Goal: Find specific page/section: Locate a particular part of the current website

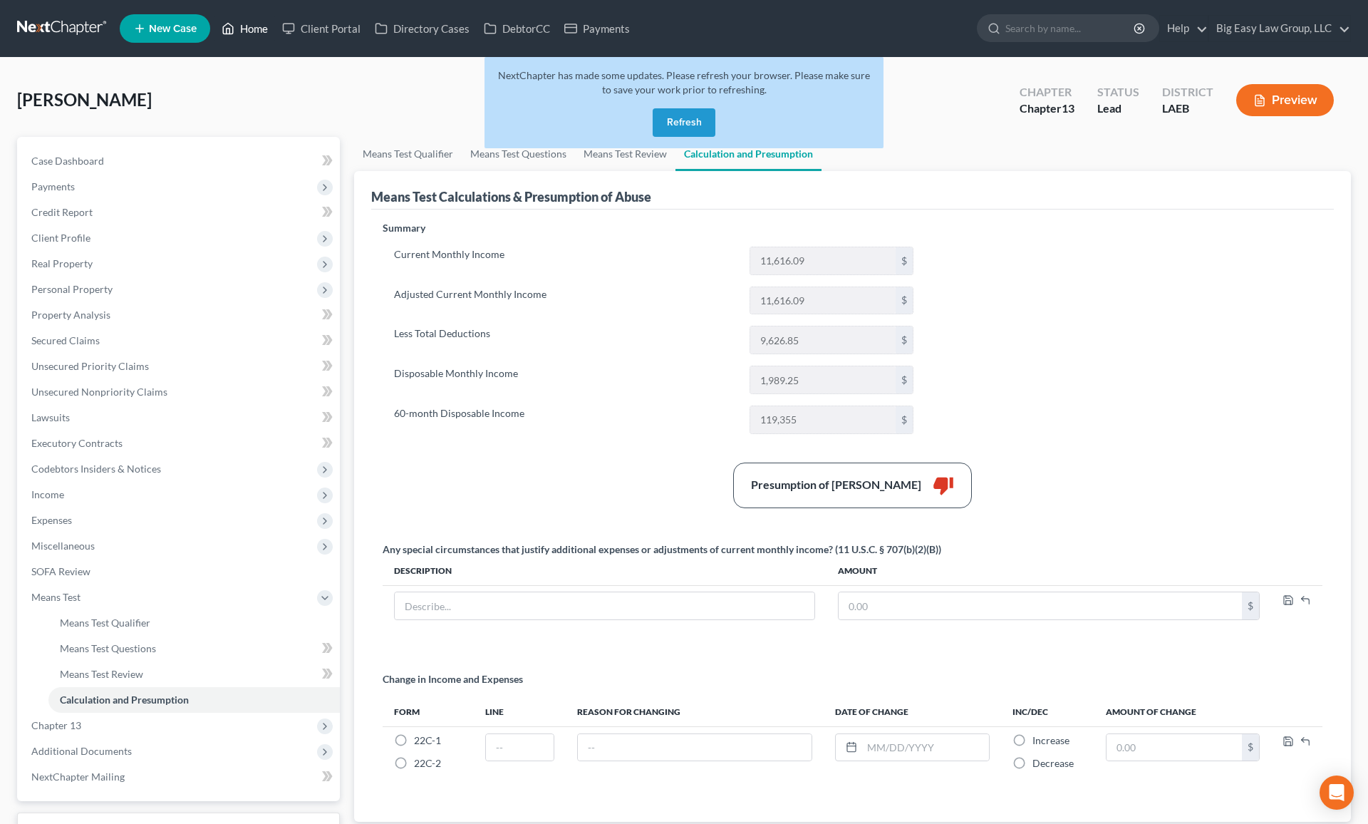
click at [262, 31] on link "Home" at bounding box center [244, 29] width 61 height 26
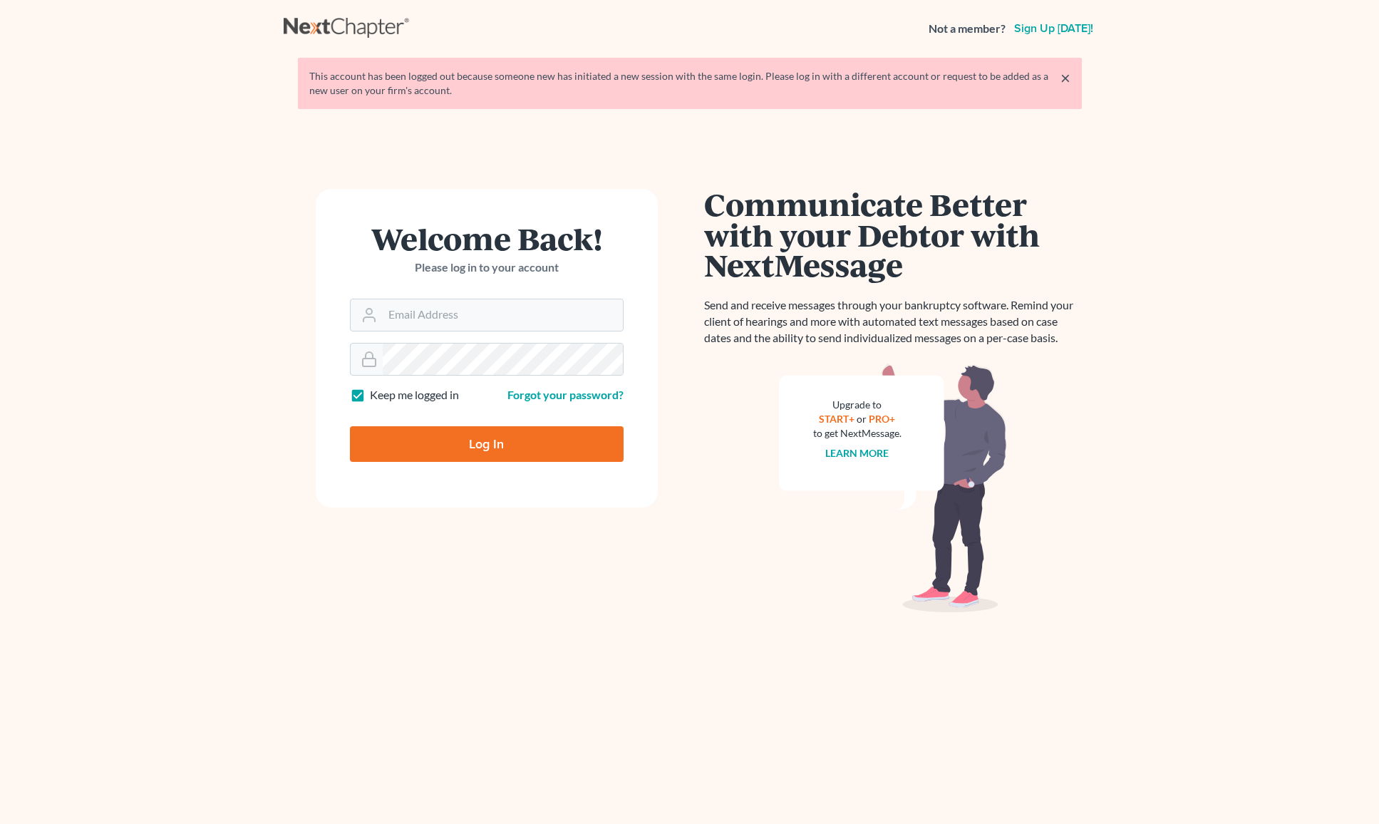
click at [681, 118] on main "× This account has been logged out because someone new has initiated a new sess…" at bounding box center [689, 438] width 1379 height 762
type input "ecf@bigeasybk.com"
click at [518, 451] on input "Log In" at bounding box center [487, 444] width 274 height 36
type input "Thinking..."
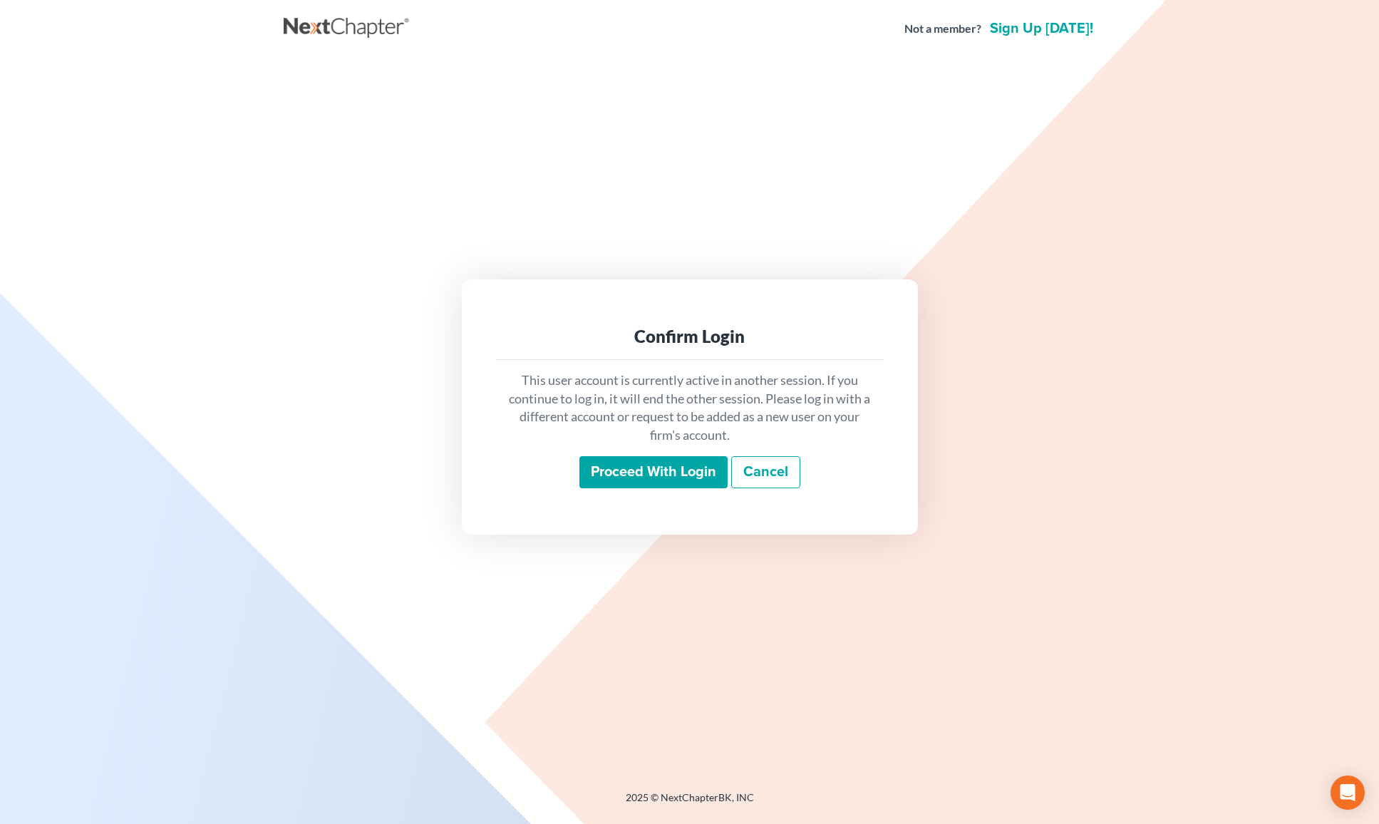
click at [619, 475] on input "Proceed with login" at bounding box center [653, 472] width 148 height 33
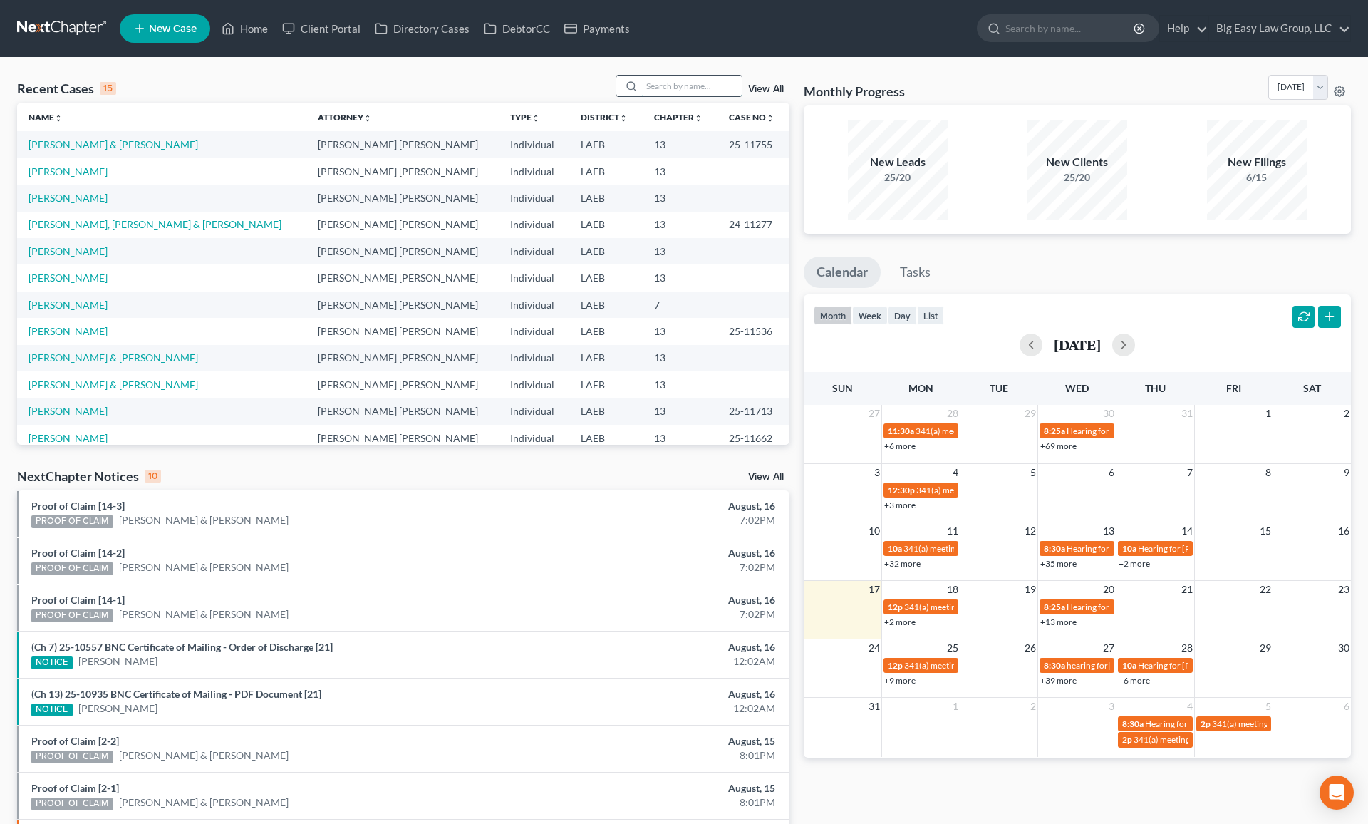
click at [666, 92] on input "search" at bounding box center [692, 86] width 100 height 21
type input "r"
type input "rapp"
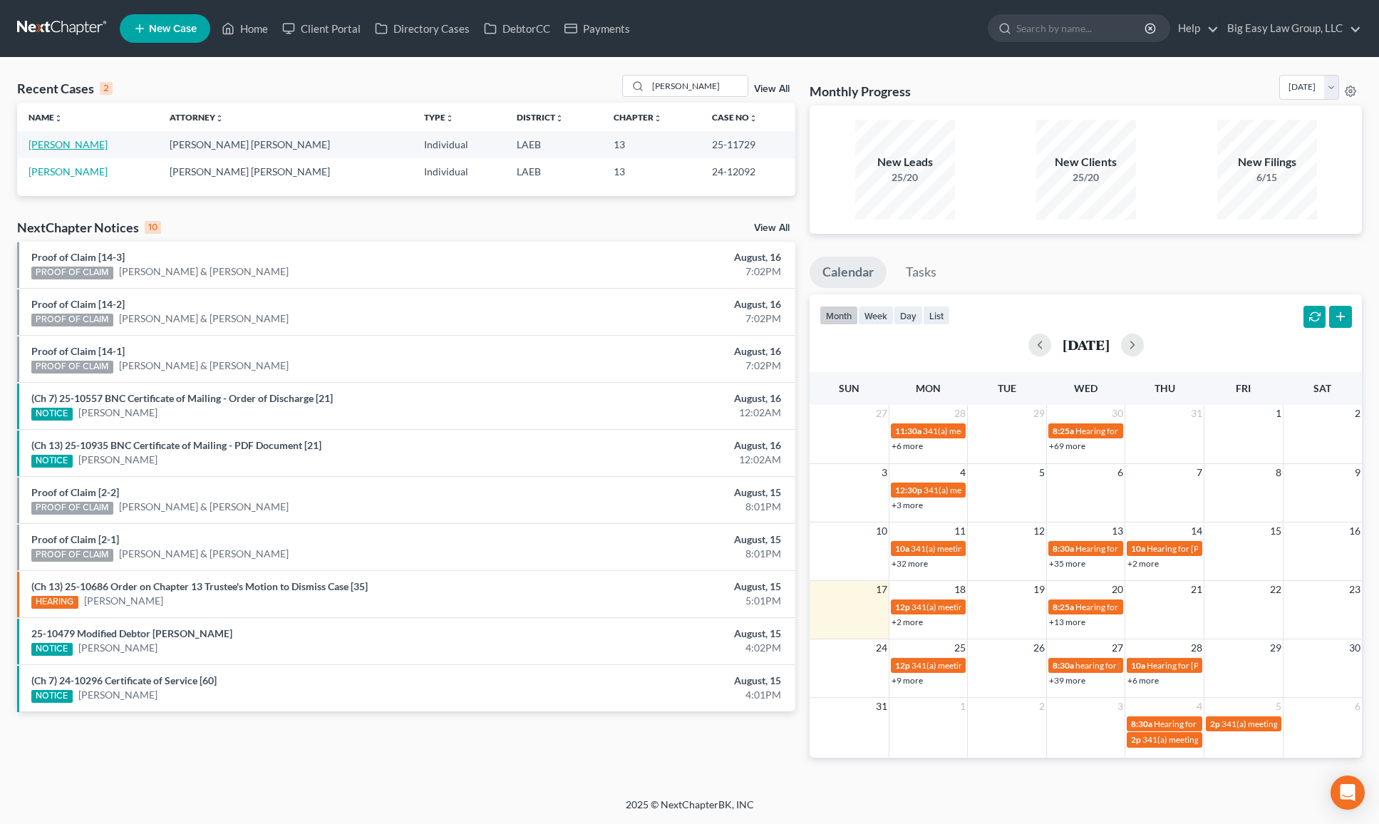
click at [83, 143] on link "Rapp, Samuel" at bounding box center [68, 144] width 79 height 12
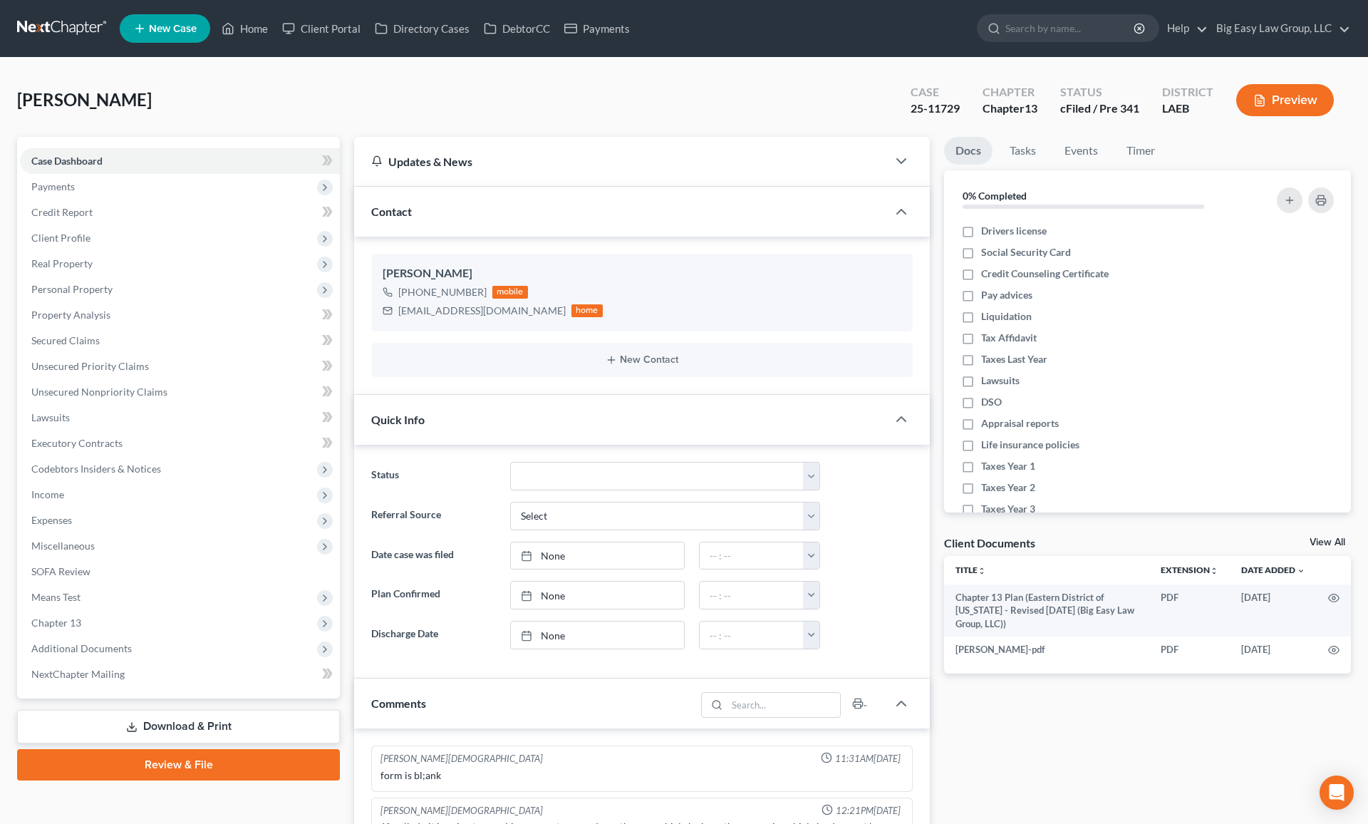
scroll to position [473, 0]
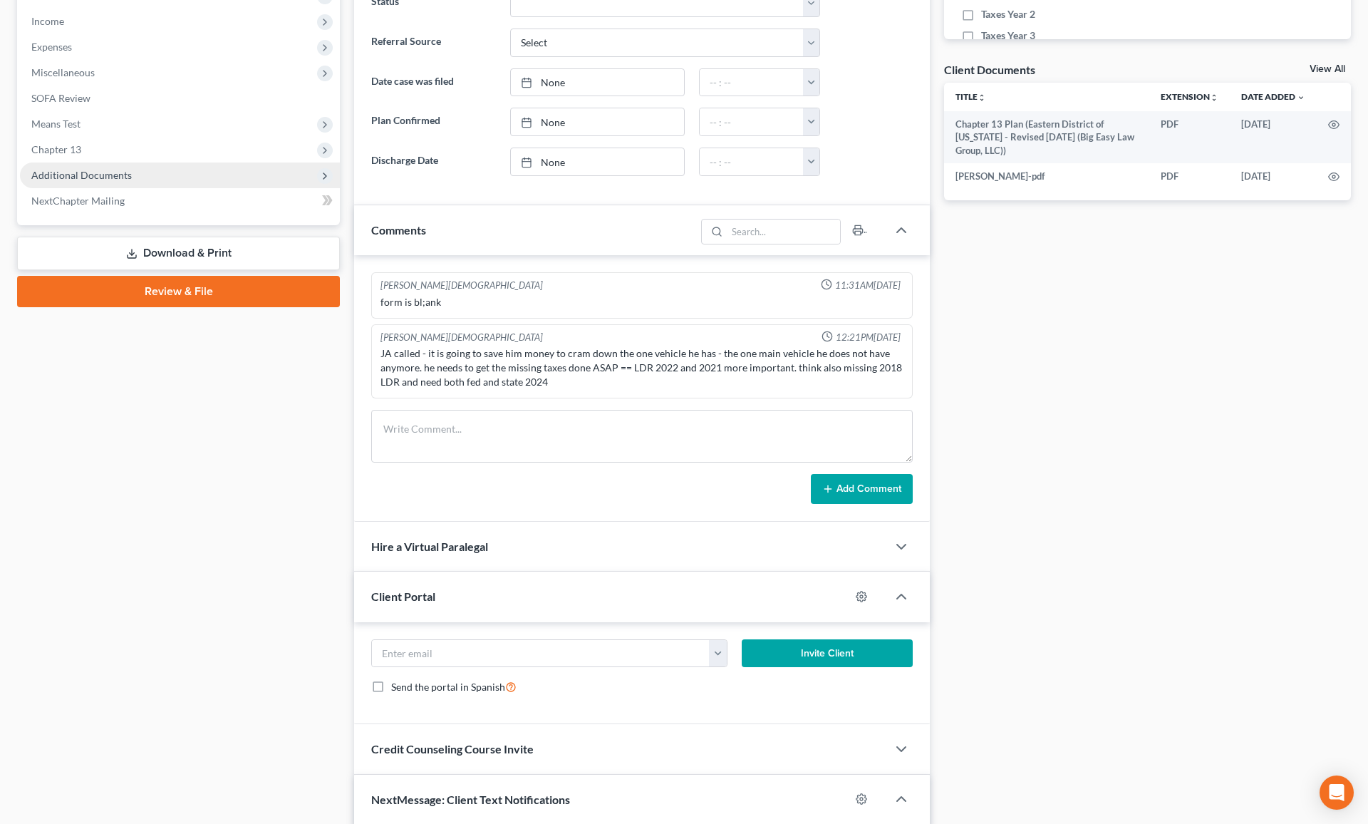
click at [190, 179] on span "Additional Documents" at bounding box center [180, 175] width 320 height 26
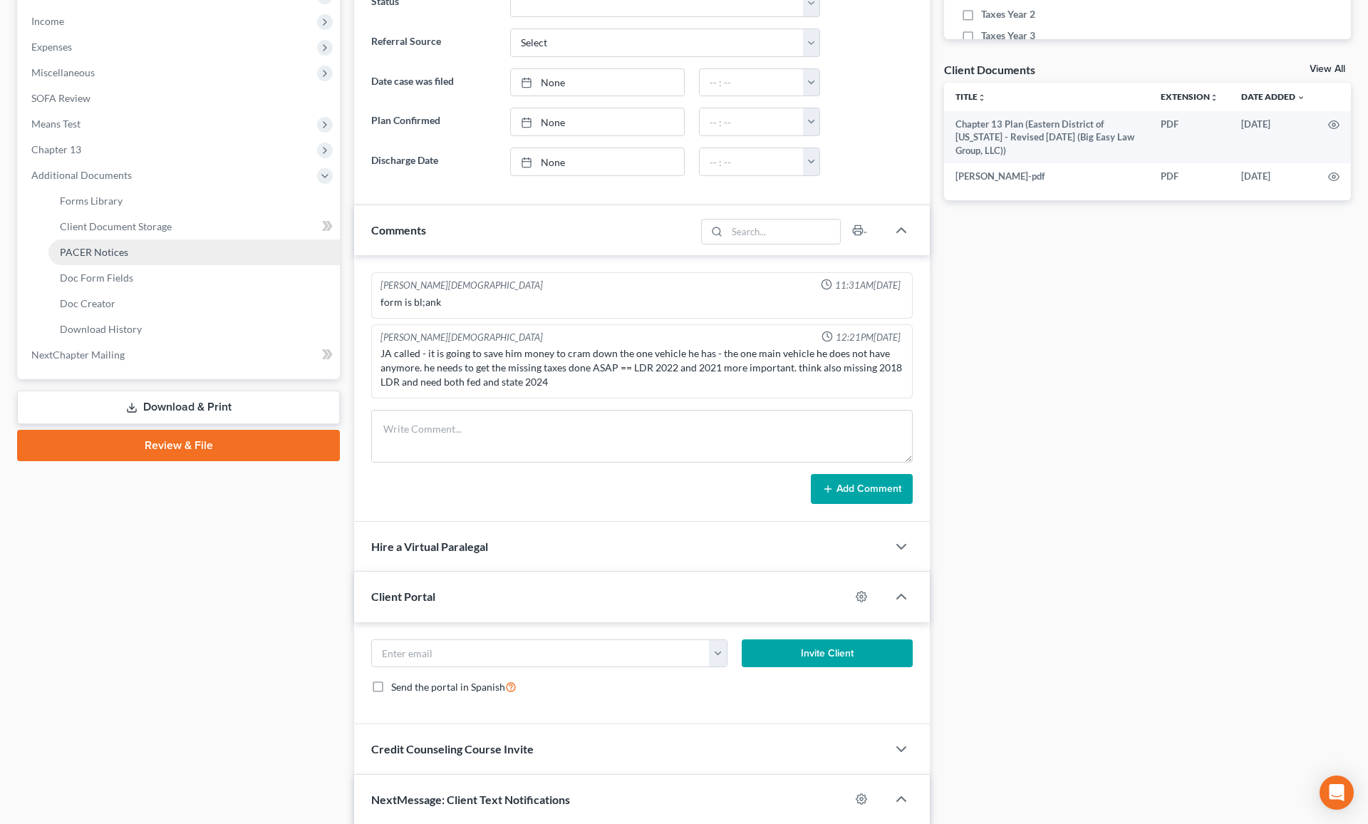
click at [205, 261] on link "PACER Notices" at bounding box center [193, 252] width 291 height 26
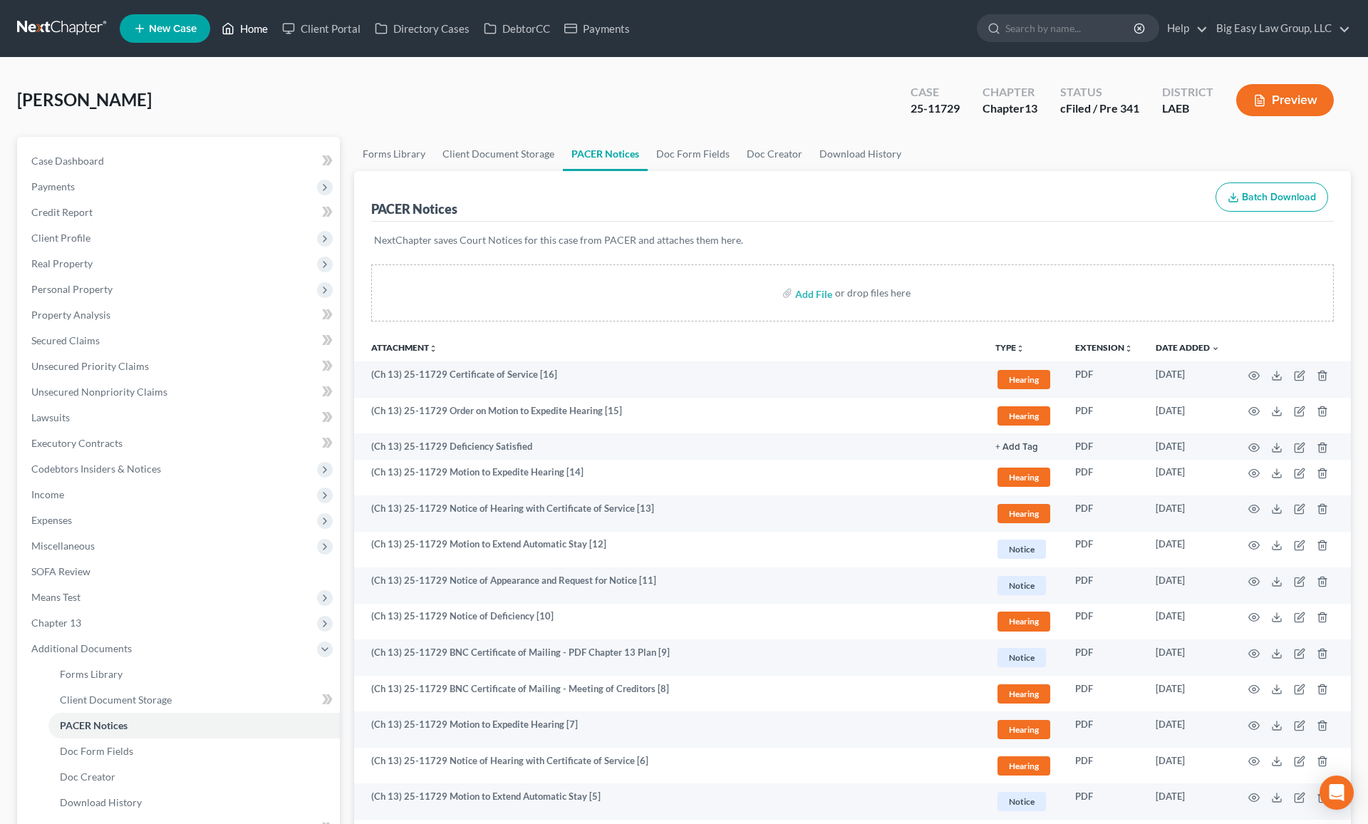
click at [246, 24] on link "Home" at bounding box center [244, 29] width 61 height 26
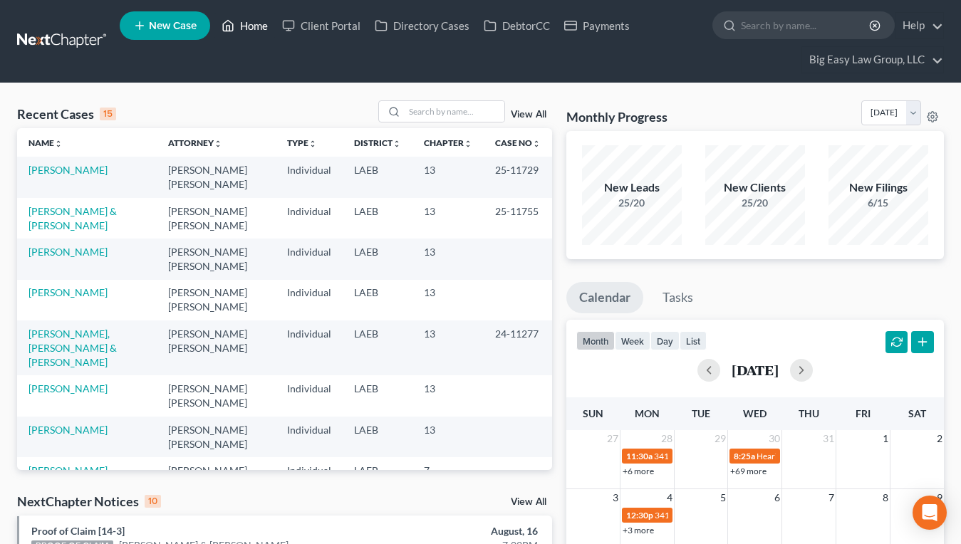
click at [267, 30] on link "Home" at bounding box center [244, 26] width 61 height 26
click at [247, 25] on link "Home" at bounding box center [244, 26] width 61 height 26
click at [250, 26] on link "Home" at bounding box center [244, 26] width 61 height 26
click at [453, 119] on input "search" at bounding box center [455, 111] width 100 height 21
type input "hale"
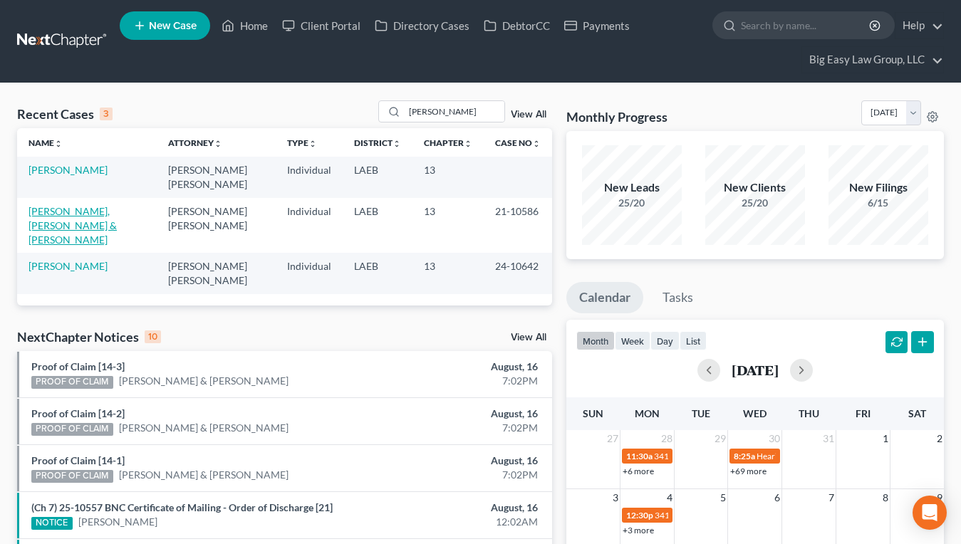
click at [85, 211] on link "Hale, Sr., Sean & Hale, Jennifer" at bounding box center [73, 225] width 88 height 41
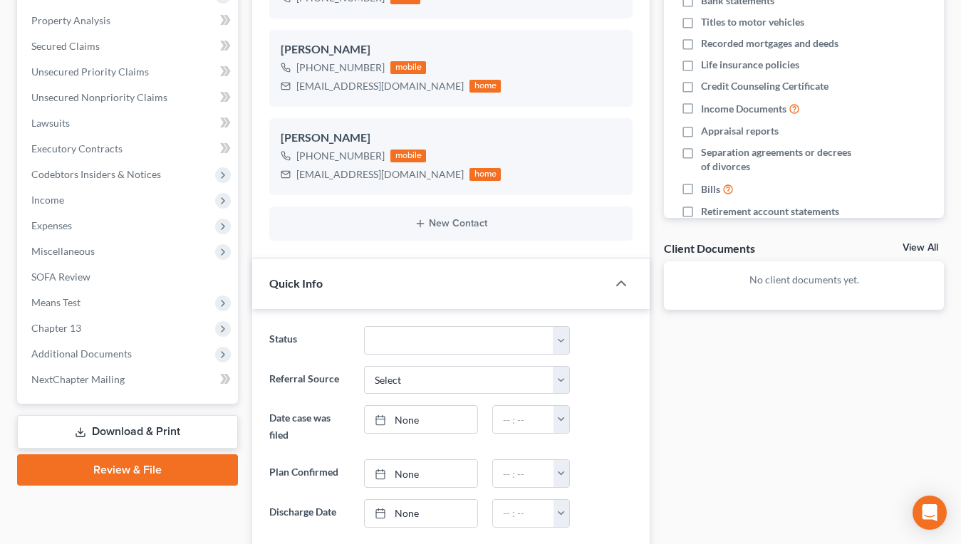
scroll to position [348, 0]
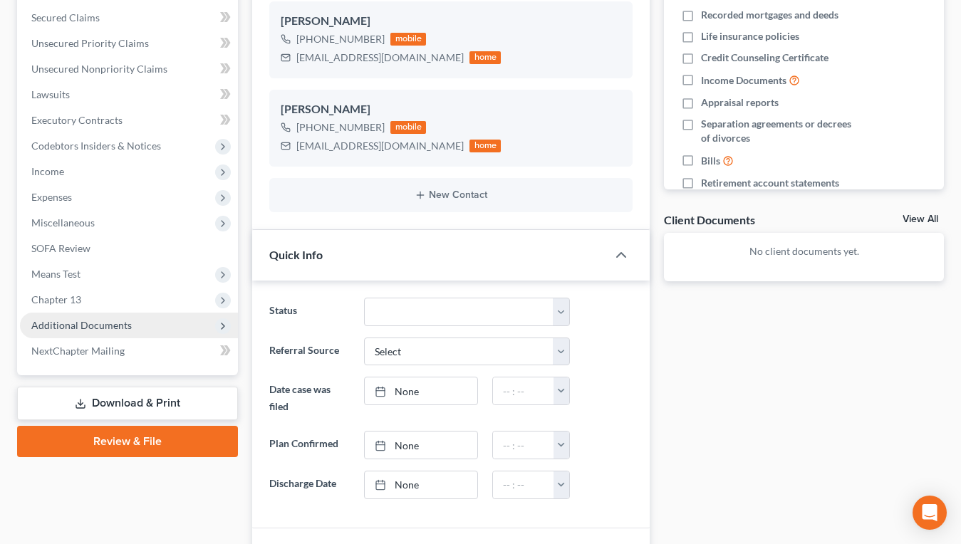
click at [125, 333] on span "Additional Documents" at bounding box center [129, 326] width 218 height 26
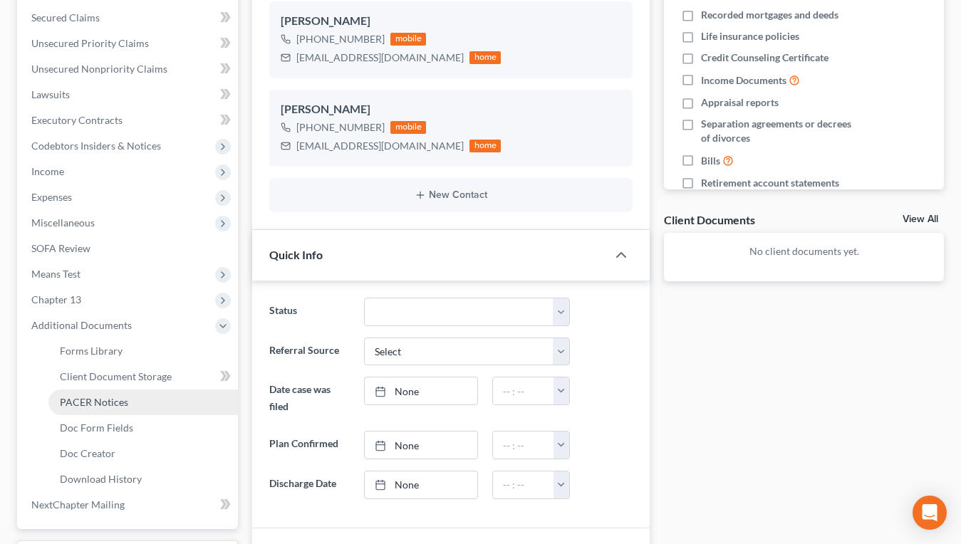
click at [128, 400] on link "PACER Notices" at bounding box center [143, 403] width 190 height 26
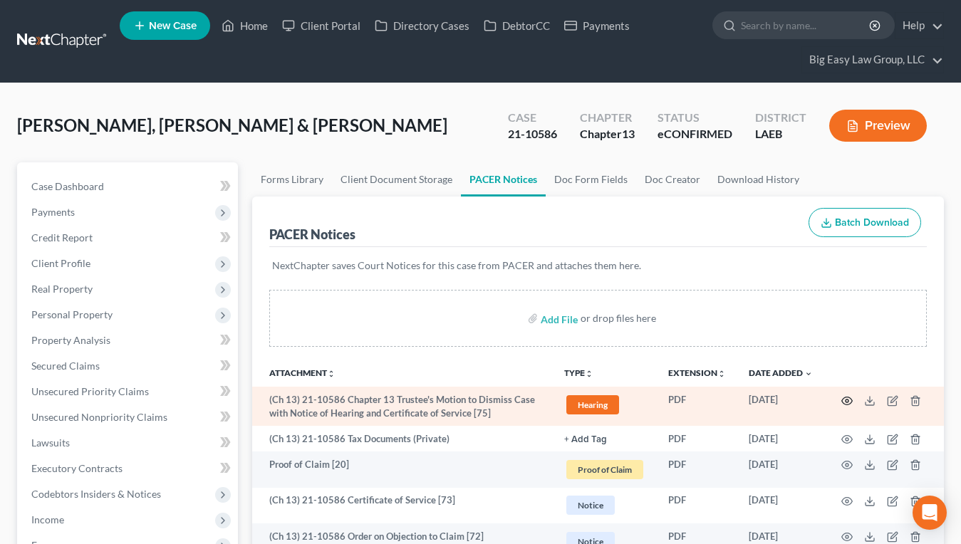
click at [849, 401] on icon "button" at bounding box center [847, 400] width 11 height 11
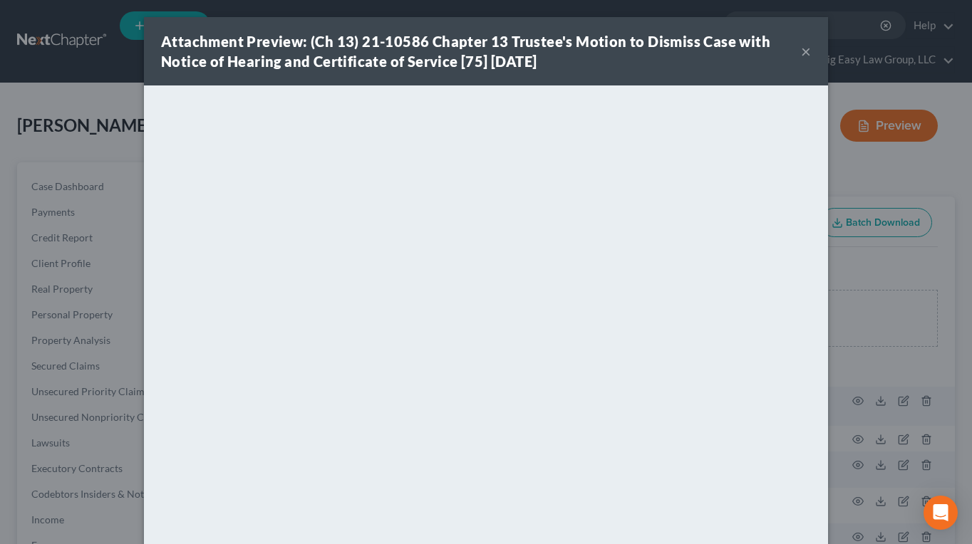
click at [801, 52] on button "×" at bounding box center [806, 51] width 10 height 17
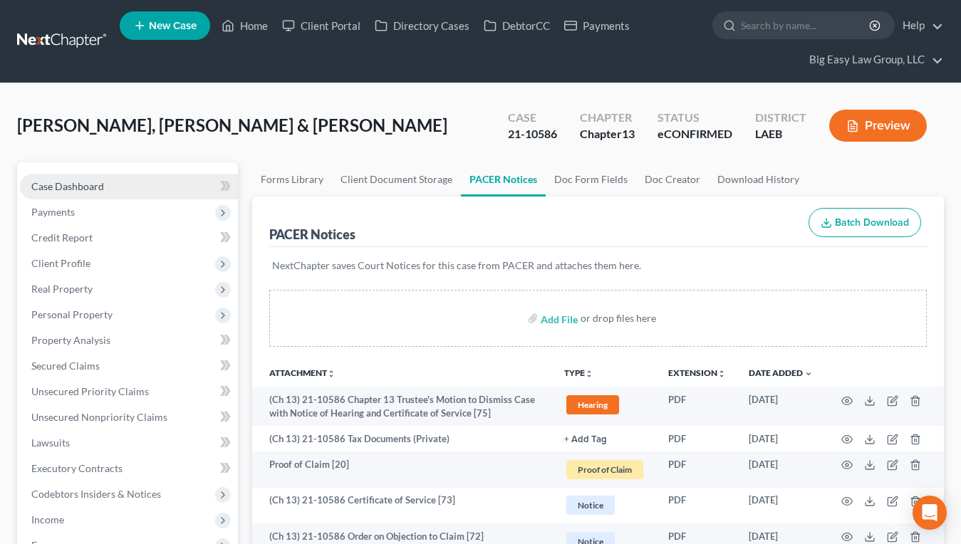
click at [121, 185] on link "Case Dashboard" at bounding box center [129, 187] width 218 height 26
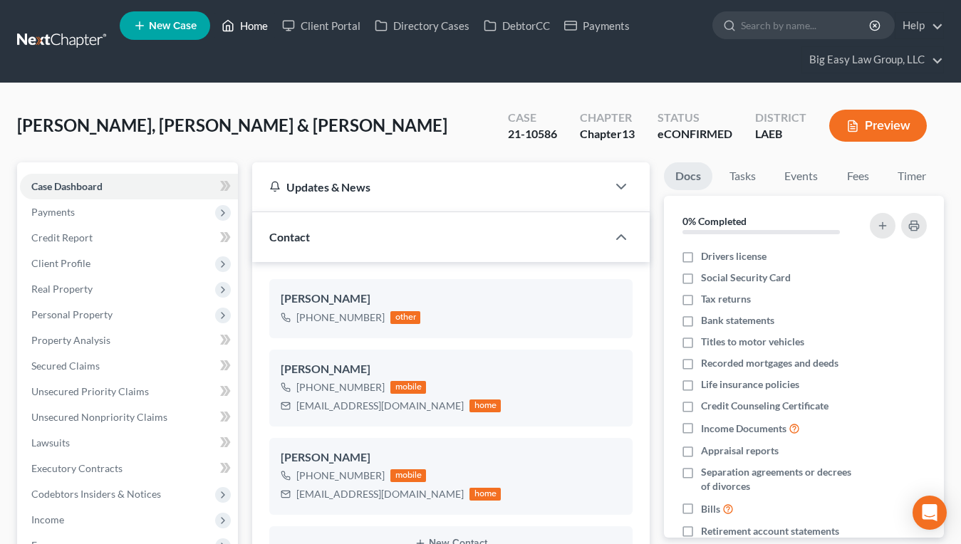
click at [264, 24] on link "Home" at bounding box center [244, 26] width 61 height 26
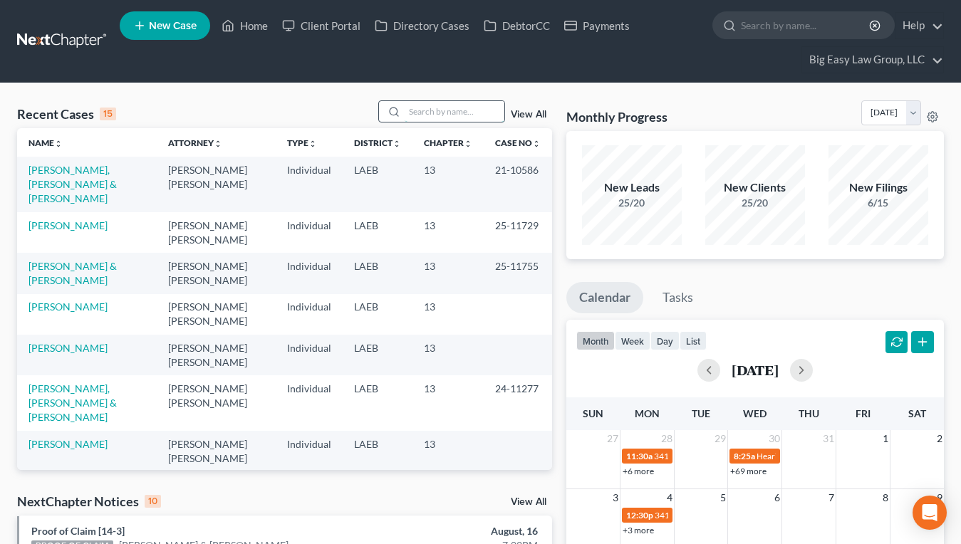
click at [432, 114] on input "search" at bounding box center [455, 111] width 100 height 21
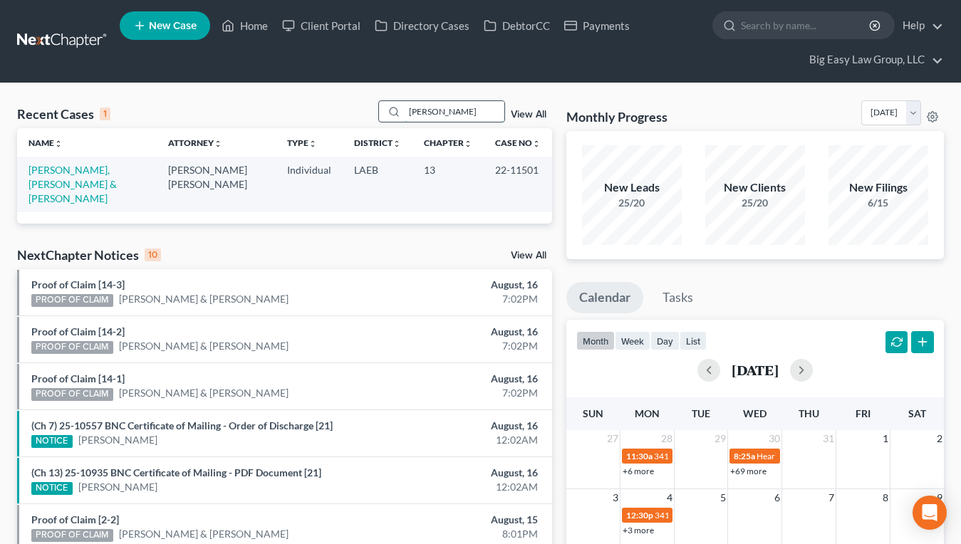
type input "bellanger"
click at [53, 172] on link "Bellanger, Sr., Ted & Bellanger, Melissa" at bounding box center [73, 184] width 88 height 41
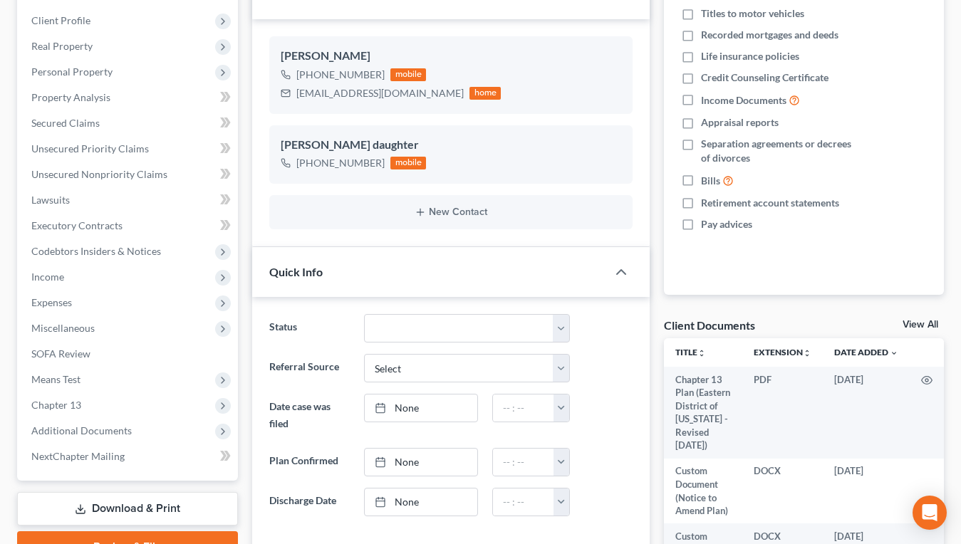
scroll to position [440, 0]
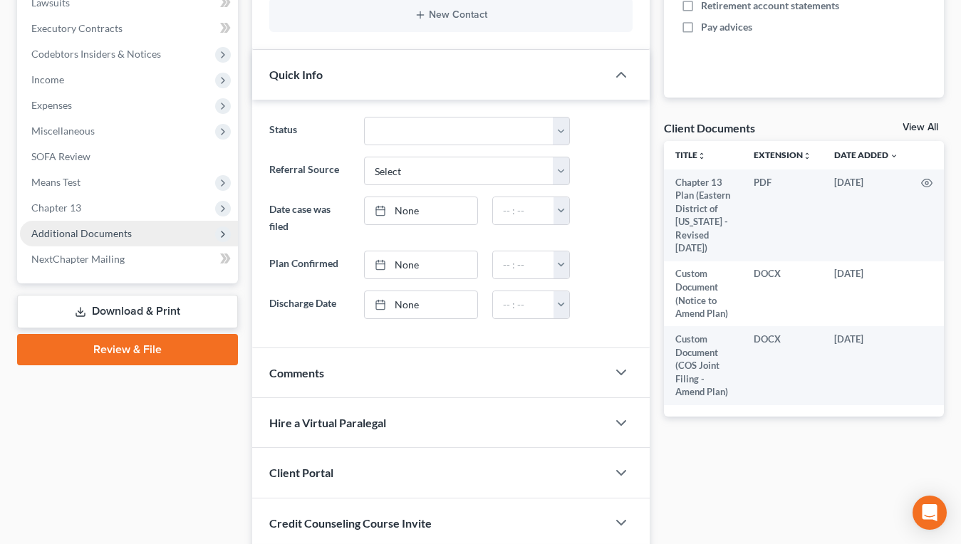
click at [86, 234] on span "Additional Documents" at bounding box center [81, 233] width 100 height 12
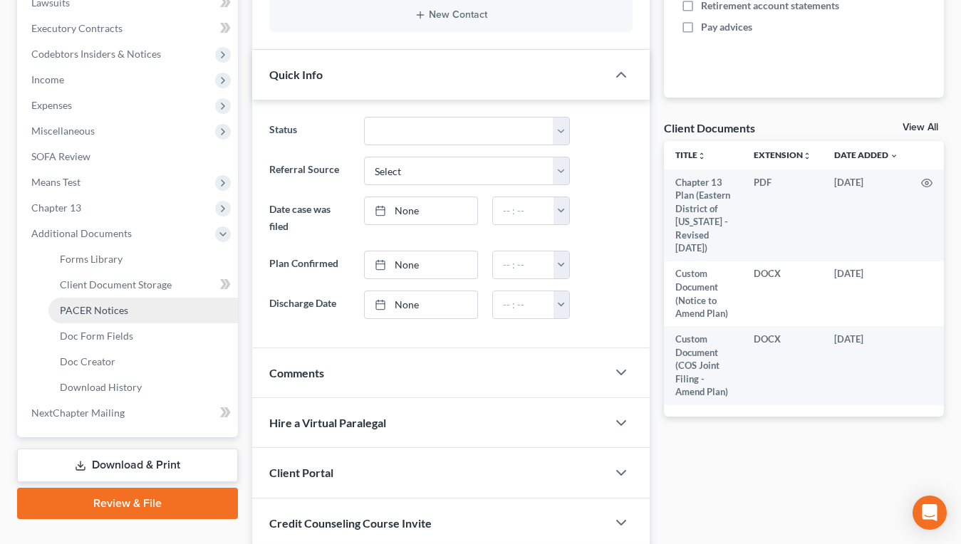
click at [147, 308] on link "PACER Notices" at bounding box center [143, 311] width 190 height 26
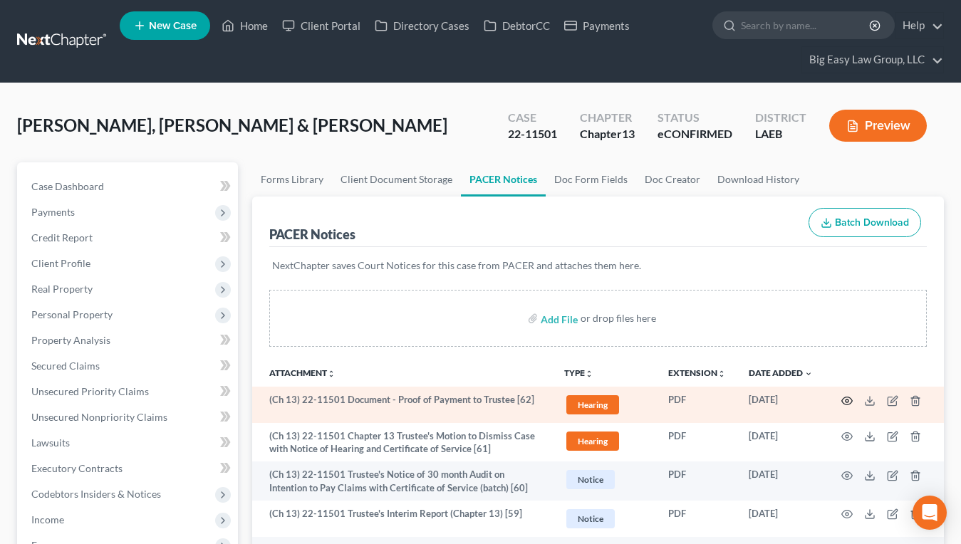
click at [848, 402] on circle "button" at bounding box center [847, 401] width 3 height 3
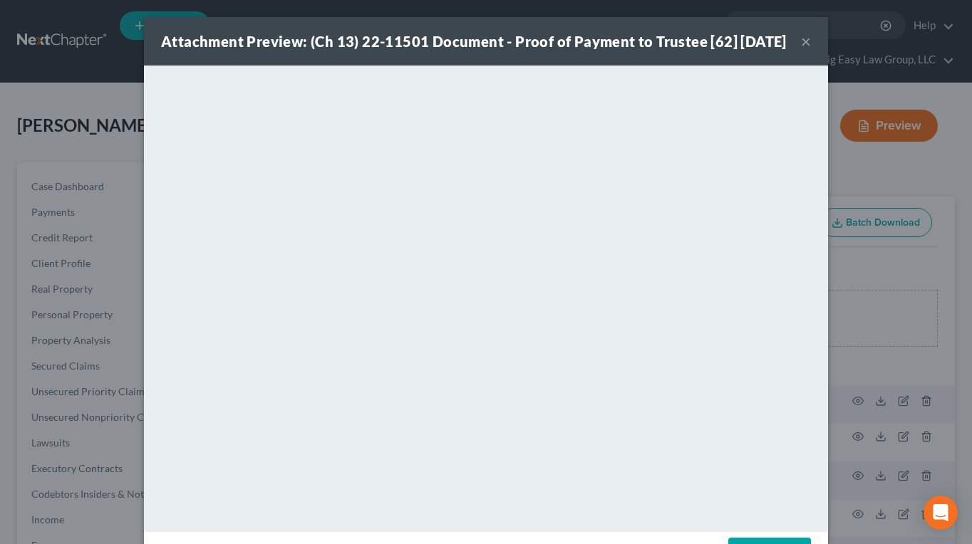
click at [801, 50] on button "×" at bounding box center [806, 41] width 10 height 17
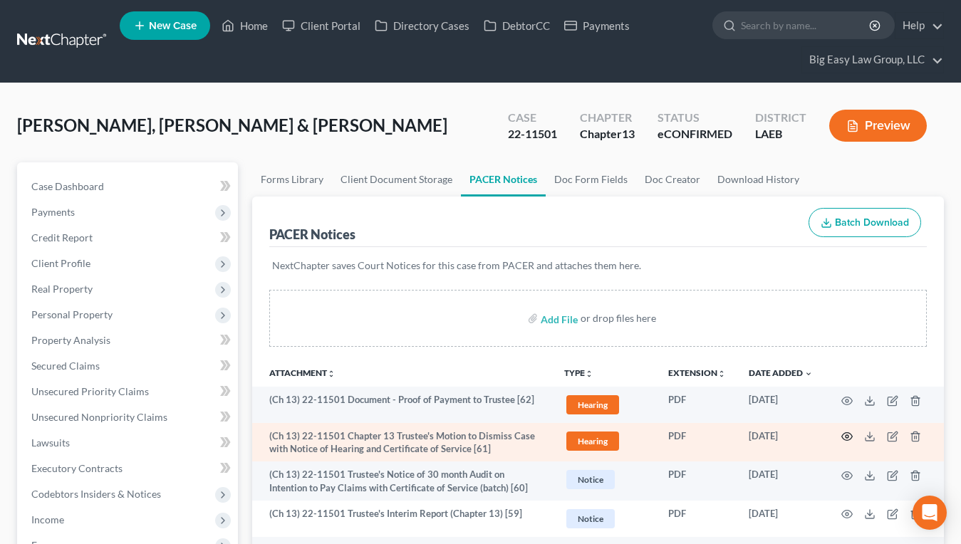
click at [849, 435] on icon "button" at bounding box center [847, 436] width 11 height 11
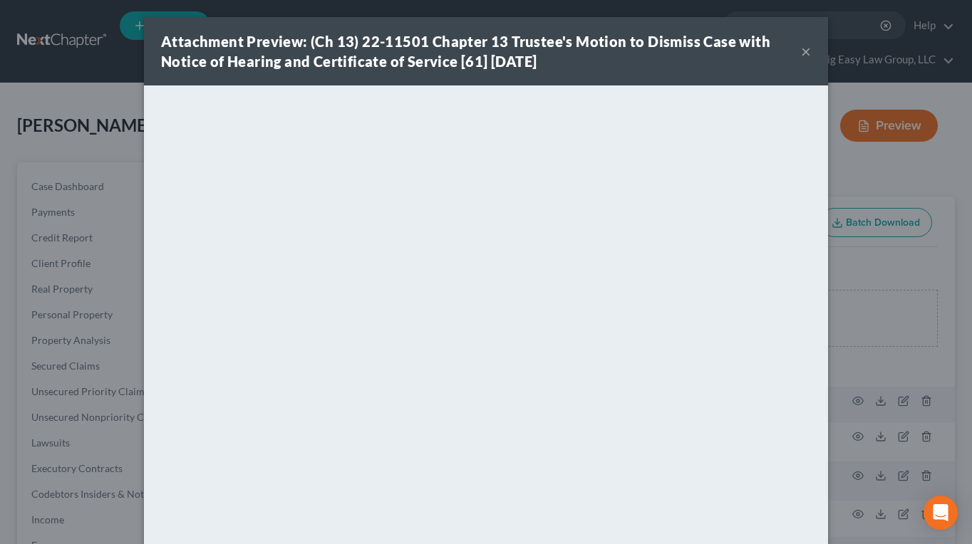
click at [801, 53] on button "×" at bounding box center [806, 51] width 10 height 17
